Goal: Task Accomplishment & Management: Manage account settings

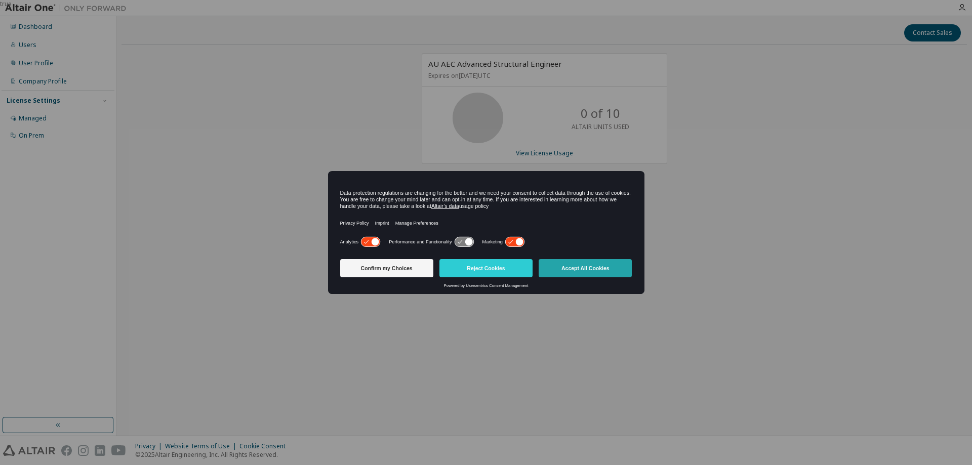
click at [578, 267] on button "Accept All Cookies" at bounding box center [585, 268] width 93 height 18
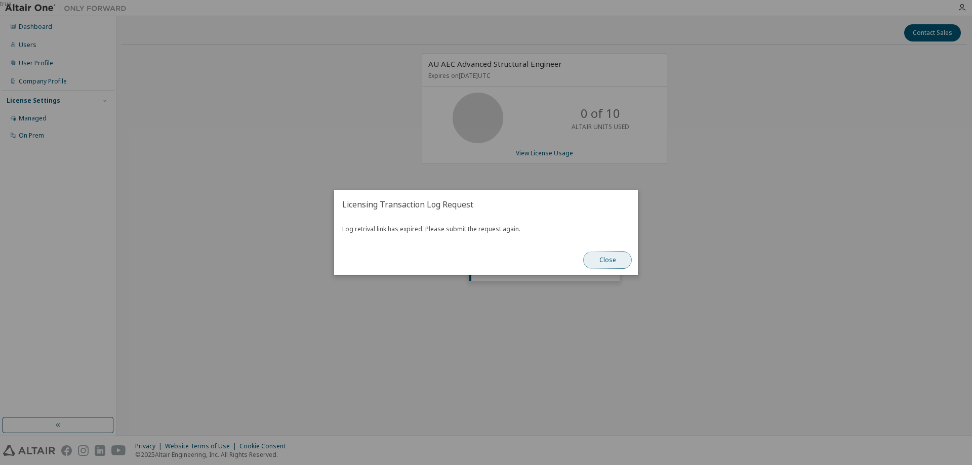
click at [618, 260] on button "Close" at bounding box center [607, 260] width 49 height 17
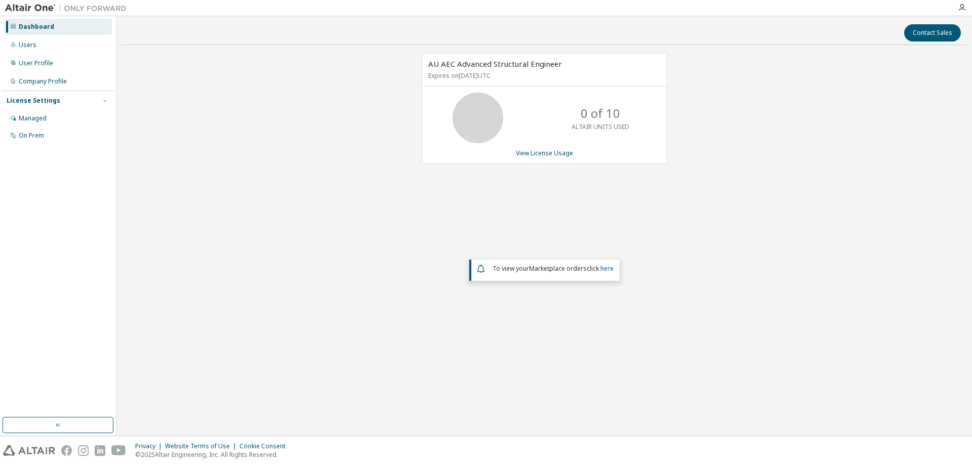
click at [613, 237] on div "AU AEC Advanced Structural Engineer Expires on August 31, 2026 UTC 0 of 10 ALTA…" at bounding box center [545, 204] width 846 height 302
click at [57, 117] on div "Managed" at bounding box center [58, 118] width 108 height 16
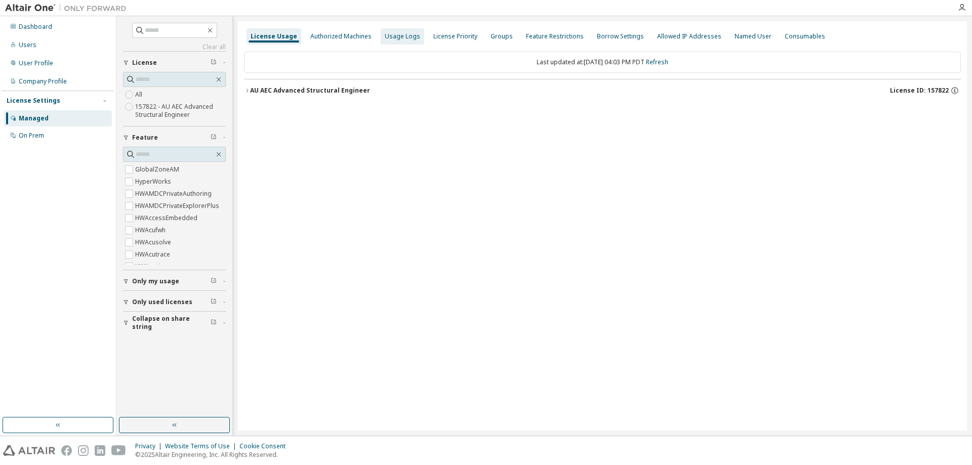
click at [387, 33] on div "Usage Logs" at bounding box center [402, 36] width 35 height 8
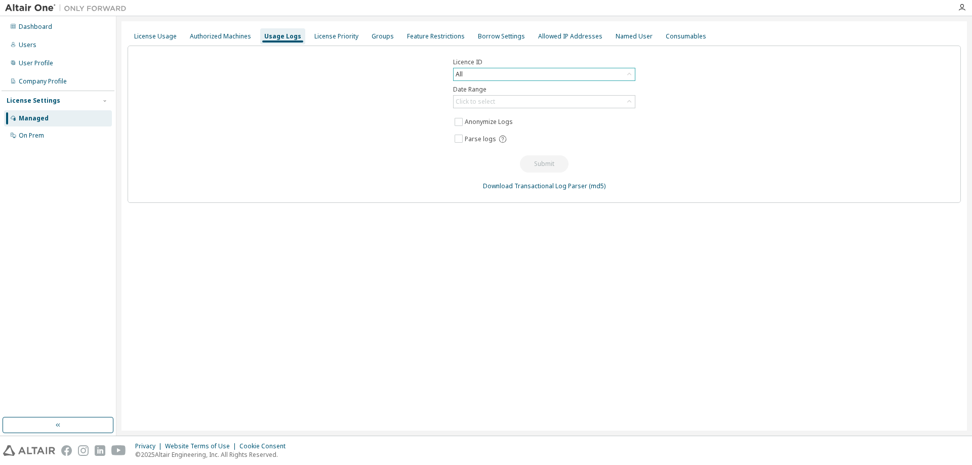
click at [511, 74] on div "All" at bounding box center [544, 74] width 181 height 12
click at [483, 117] on li "157822 - AU AEC Advanced Structural Engineer" at bounding box center [543, 115] width 179 height 13
click at [505, 100] on div "Click to select" at bounding box center [544, 102] width 181 height 12
click at [503, 132] on li "Last 30 days" at bounding box center [543, 130] width 179 height 13
click at [548, 165] on button "Submit" at bounding box center [544, 163] width 49 height 17
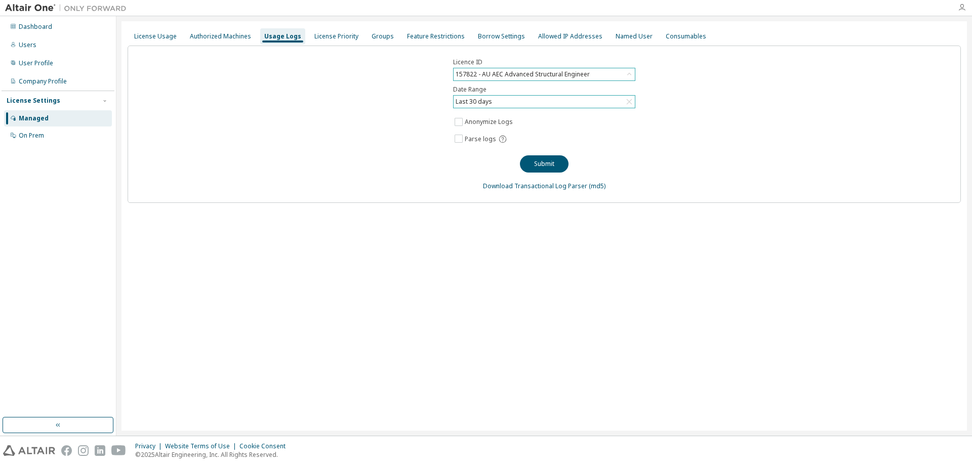
click at [965, 8] on icon "button" at bounding box center [962, 8] width 8 height 8
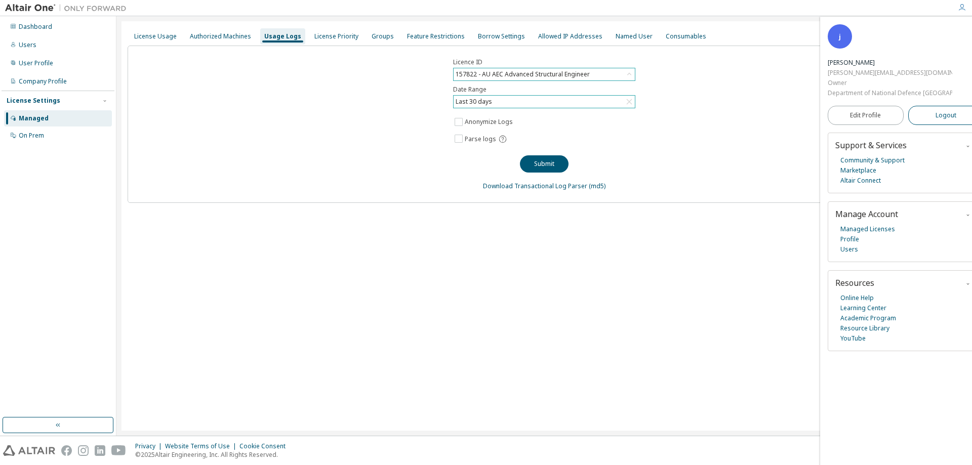
click at [950, 121] on button "Logout" at bounding box center [946, 115] width 76 height 19
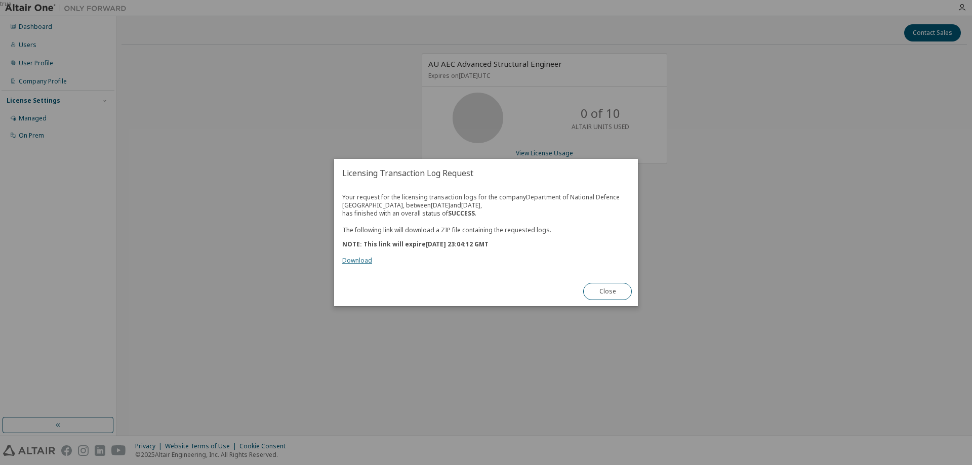
click at [361, 262] on link "Download" at bounding box center [357, 260] width 30 height 9
click at [609, 295] on button "Close" at bounding box center [607, 291] width 49 height 17
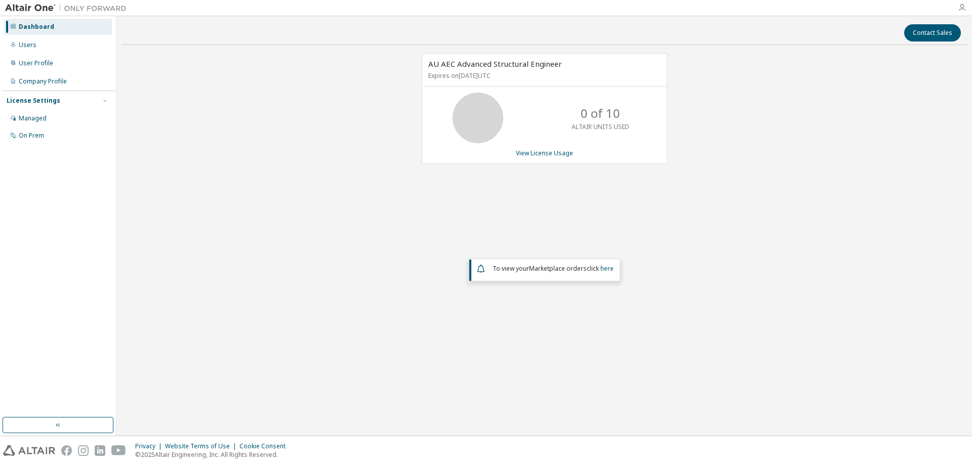
click at [963, 6] on icon "button" at bounding box center [962, 8] width 8 height 8
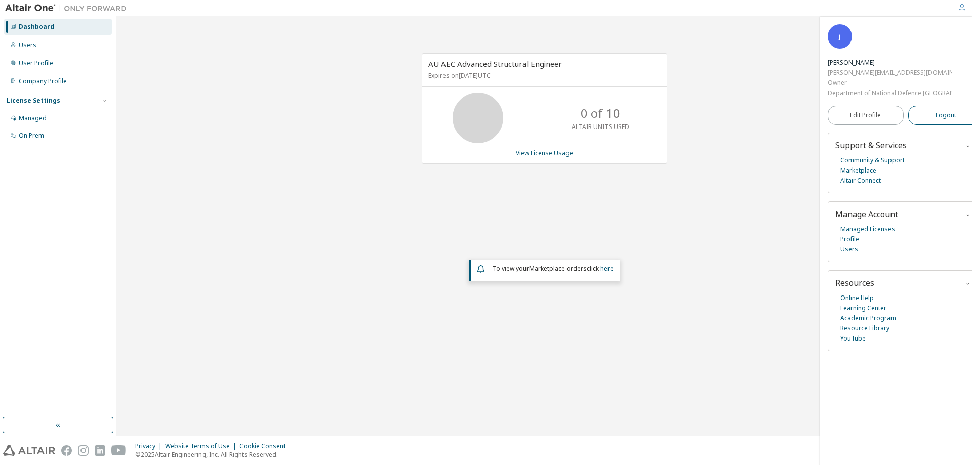
click at [936, 116] on span "Logout" at bounding box center [946, 115] width 21 height 10
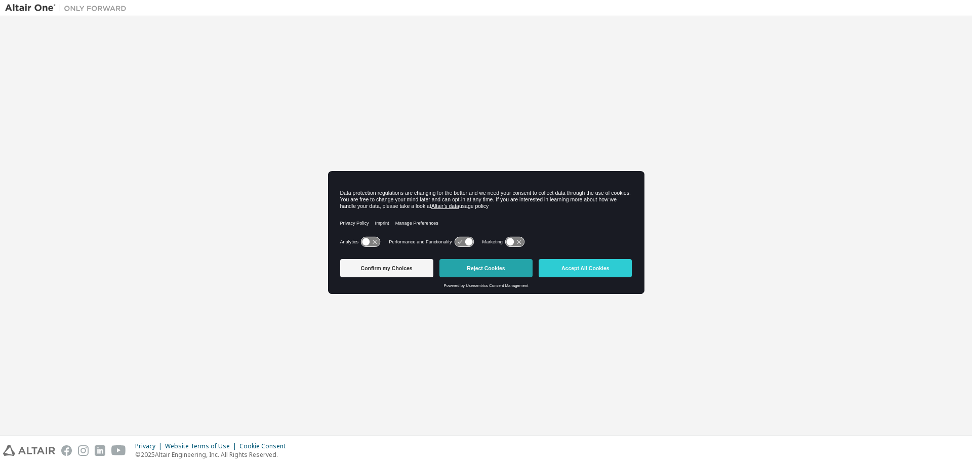
click at [480, 269] on button "Reject Cookies" at bounding box center [486, 268] width 93 height 18
